Goal: Transaction & Acquisition: Purchase product/service

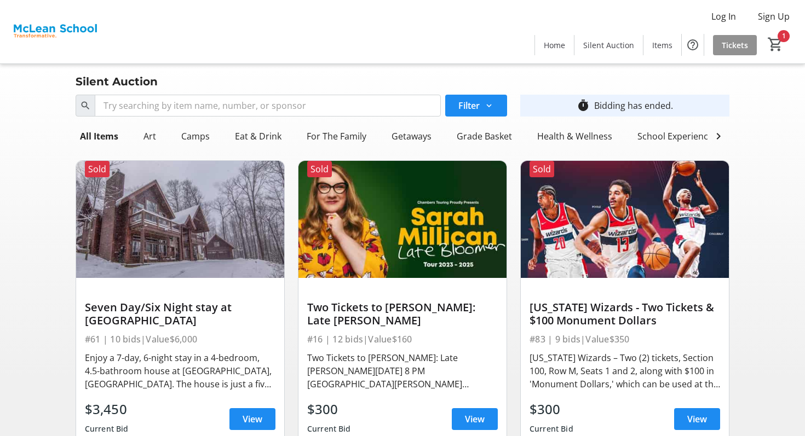
click at [736, 45] on span "Tickets" at bounding box center [734, 44] width 26 height 11
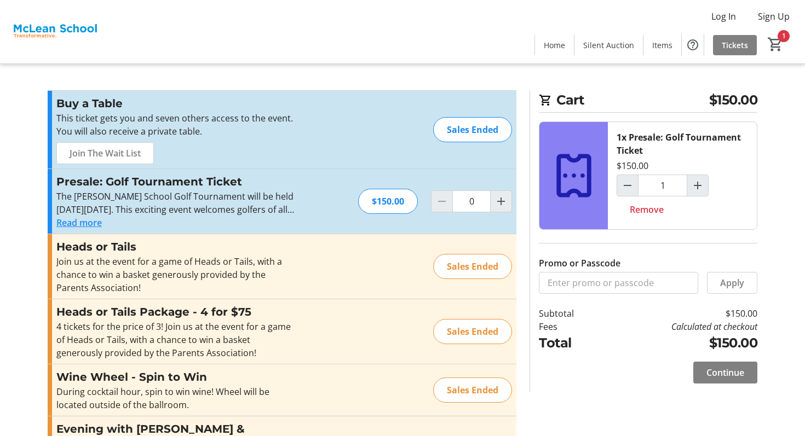
type input "1"
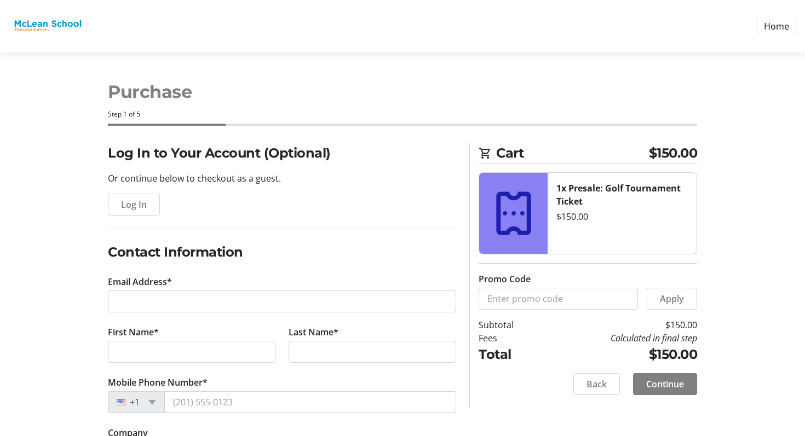
select select
click at [68, 30] on img at bounding box center [48, 26] width 78 height 44
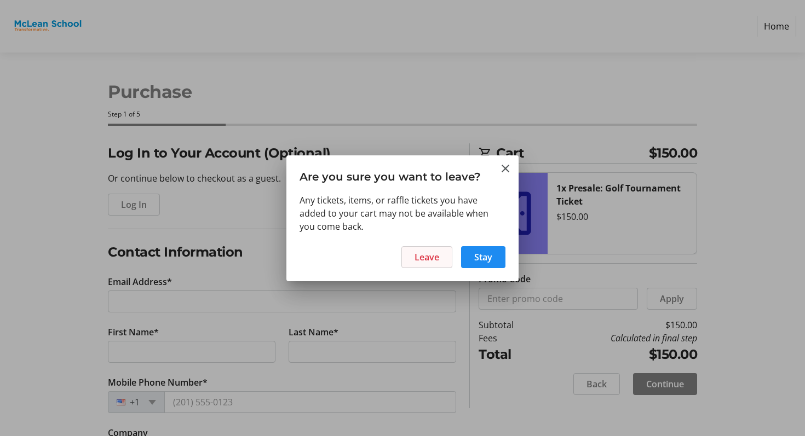
click at [445, 252] on span at bounding box center [427, 257] width 50 height 26
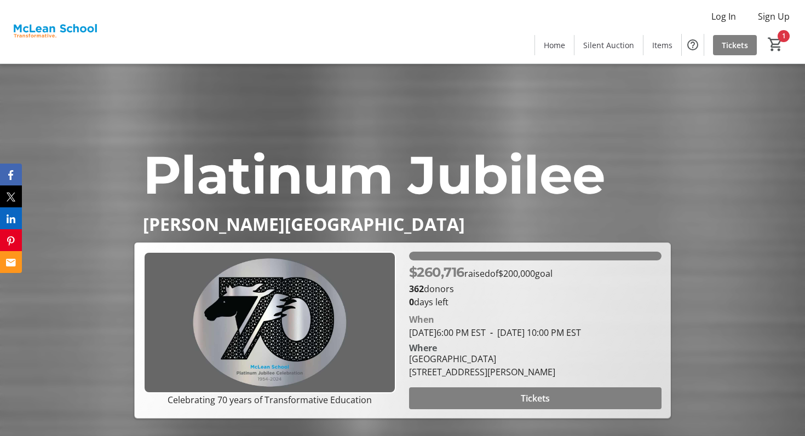
click at [590, 71] on div "Platinum Jubilee [PERSON_NAME] School Platinum Jubilee [PERSON_NAME] School Cel…" at bounding box center [402, 241] width 805 height 355
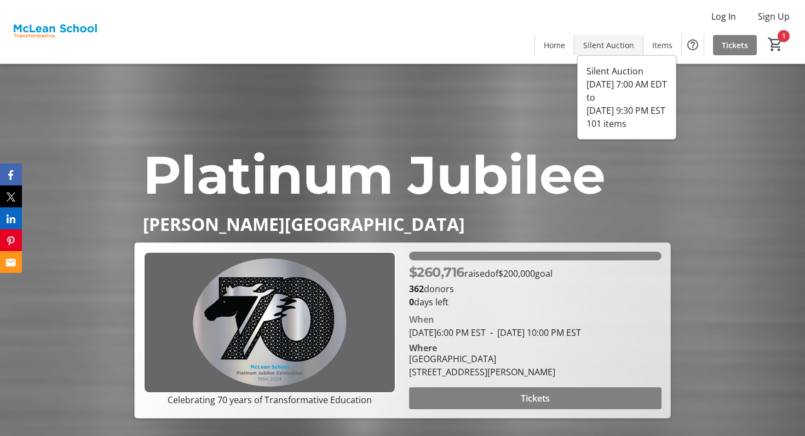
click at [604, 42] on span "Silent Auction" at bounding box center [608, 44] width 51 height 11
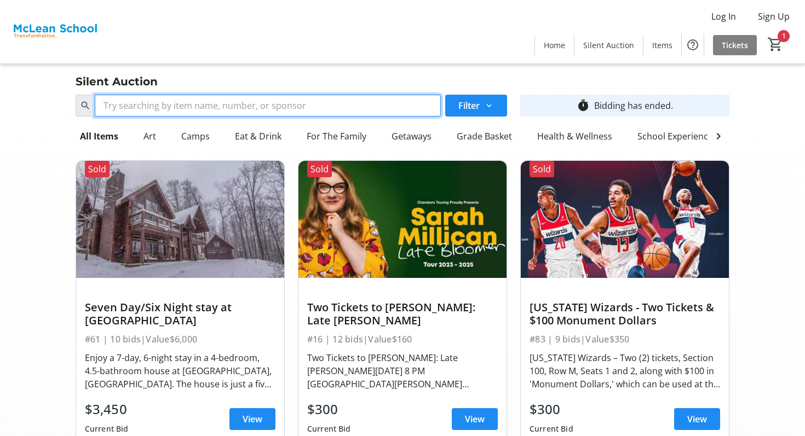
click at [270, 103] on input "Search" at bounding box center [268, 106] width 346 height 22
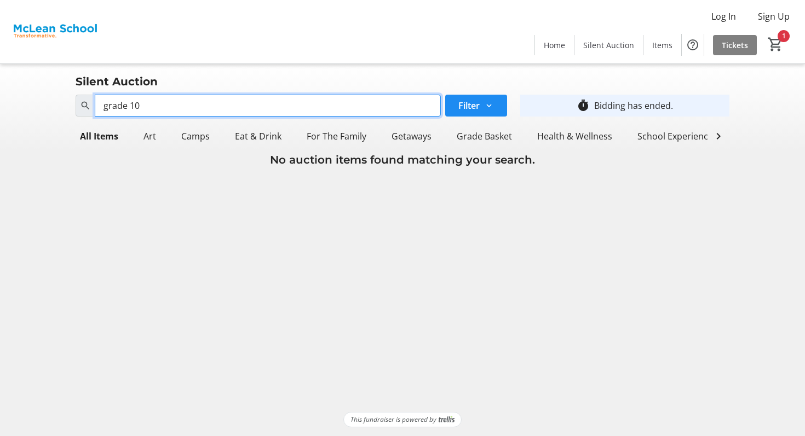
click at [232, 111] on input "grade 10" at bounding box center [268, 106] width 346 height 22
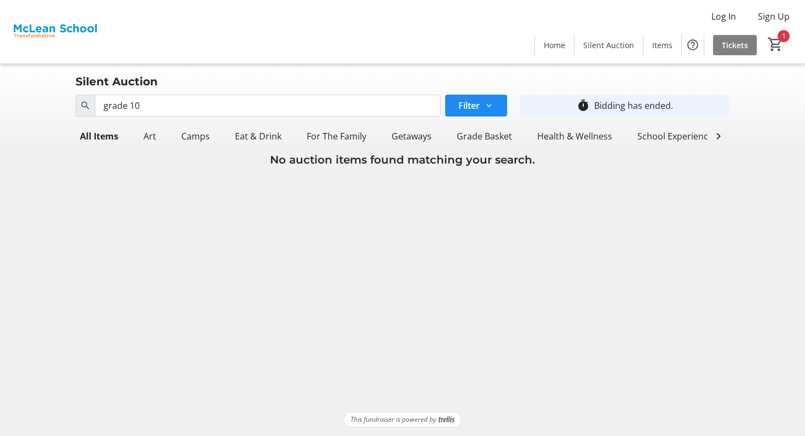
drag, startPoint x: 185, startPoint y: 80, endPoint x: 160, endPoint y: 82, distance: 25.2
click at [159, 81] on div "Silent Auction" at bounding box center [402, 82] width 667 height 18
click at [160, 91] on div "Search grade 10 Filter timer_outline Bidding has ended." at bounding box center [402, 105] width 667 height 31
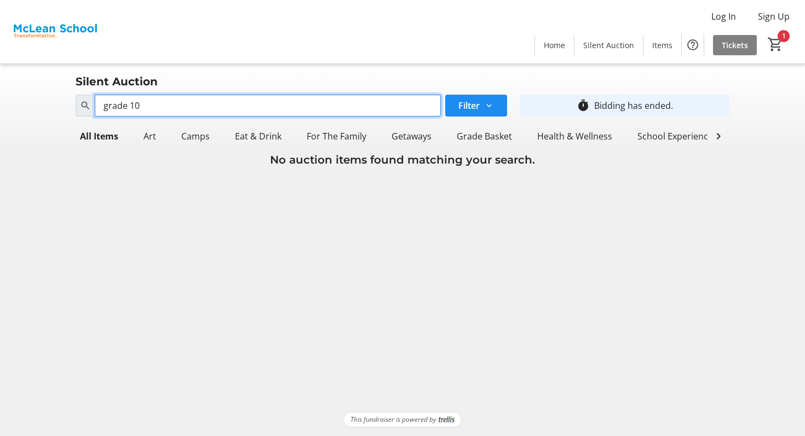
click at [155, 97] on input "grade 10" at bounding box center [268, 106] width 346 height 22
click at [148, 114] on input "grade 10" at bounding box center [268, 106] width 346 height 22
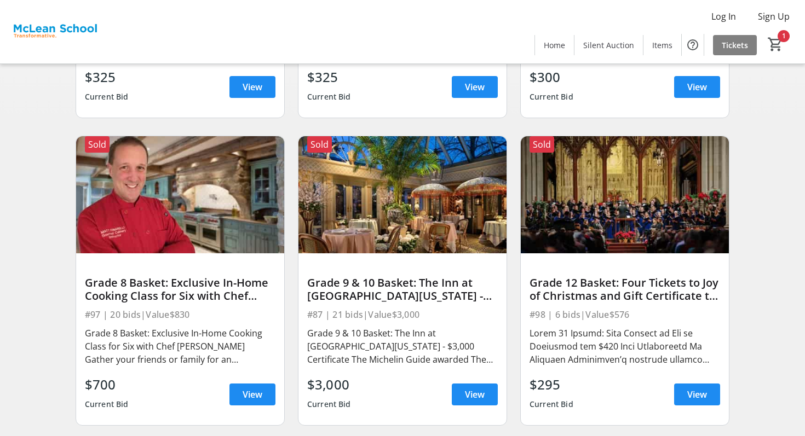
scroll to position [332, 0]
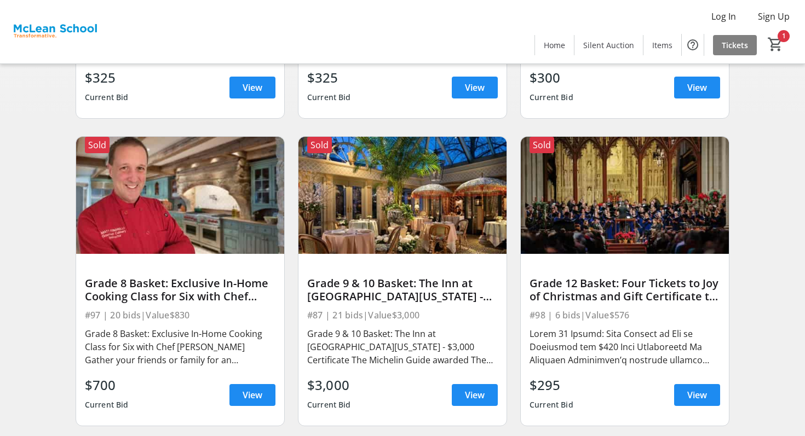
type input "grade"
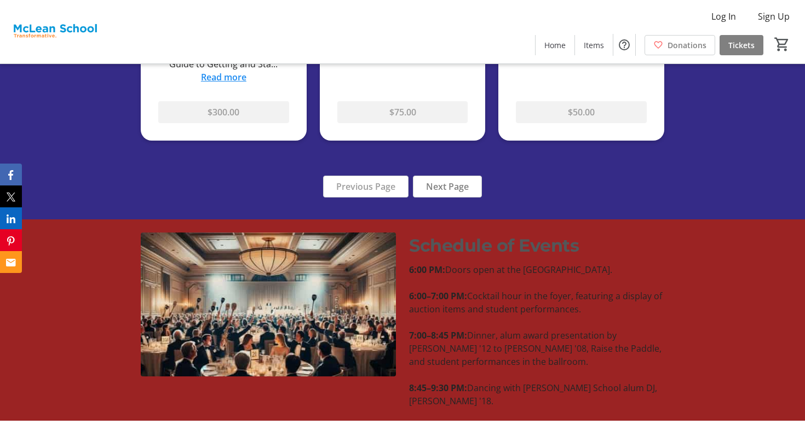
scroll to position [1028, 0]
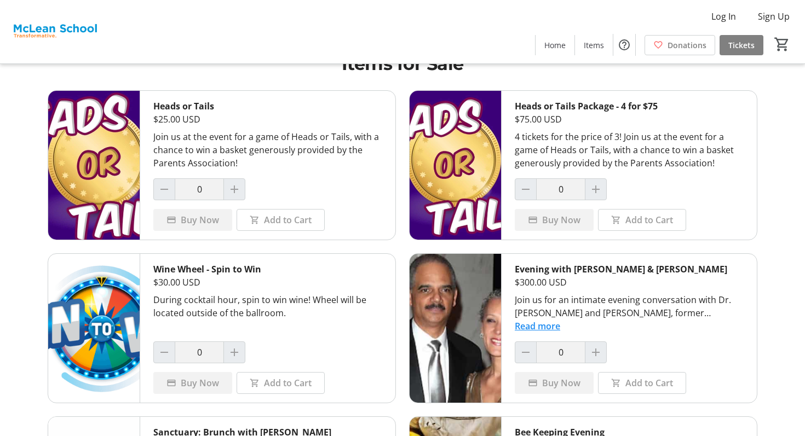
scroll to position [43, 0]
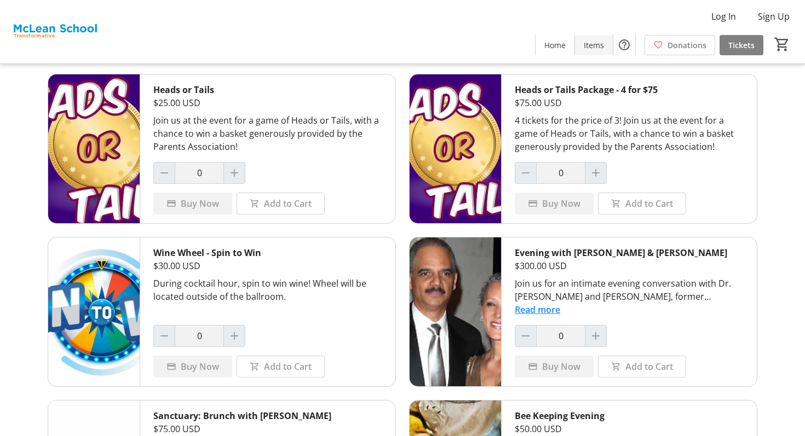
click at [594, 45] on span "Items" at bounding box center [594, 44] width 20 height 11
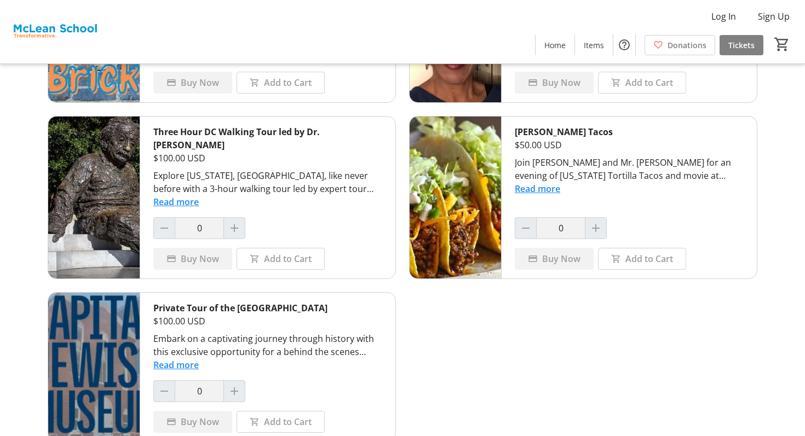
scroll to position [1168, 0]
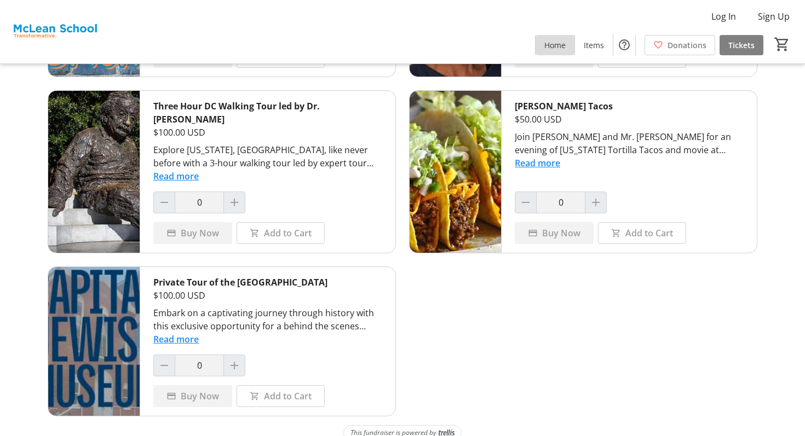
click at [545, 44] on span at bounding box center [554, 45] width 39 height 26
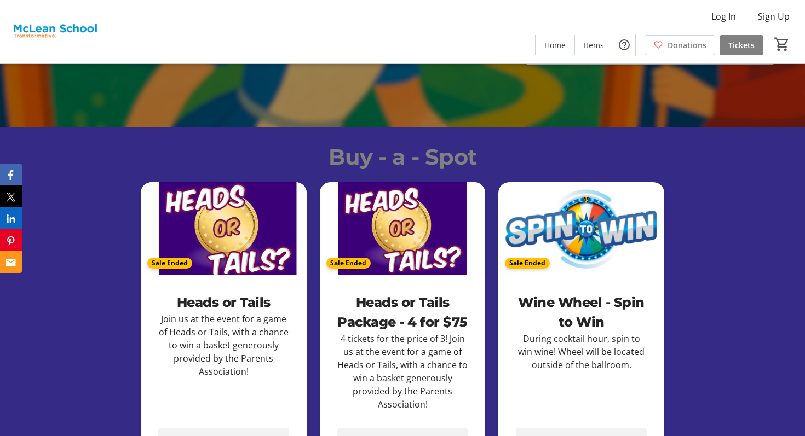
scroll to position [333, 0]
